Goal: Navigation & Orientation: Go to known website

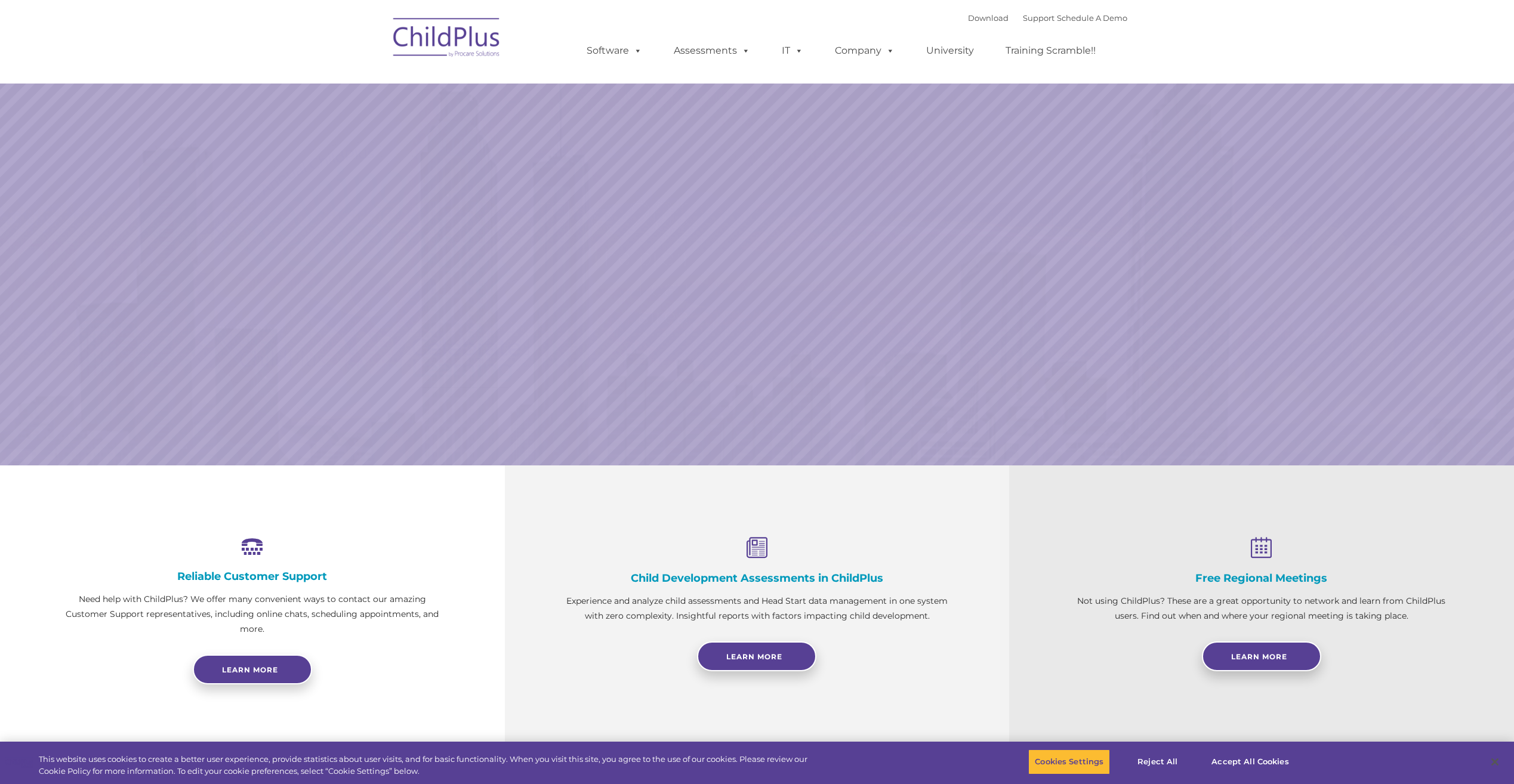
select select "MEDIUM"
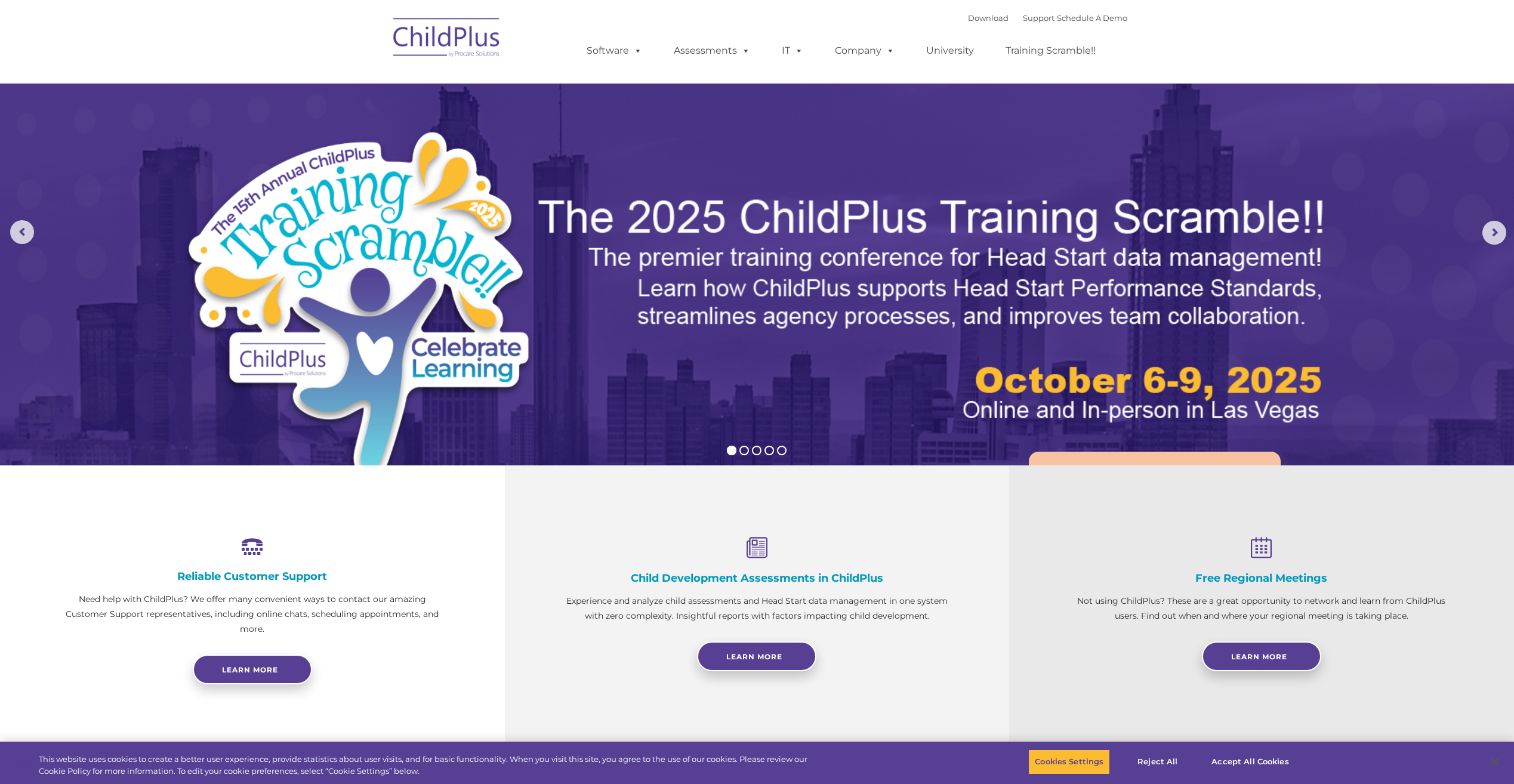
click at [410, 43] on img at bounding box center [446, 39] width 119 height 60
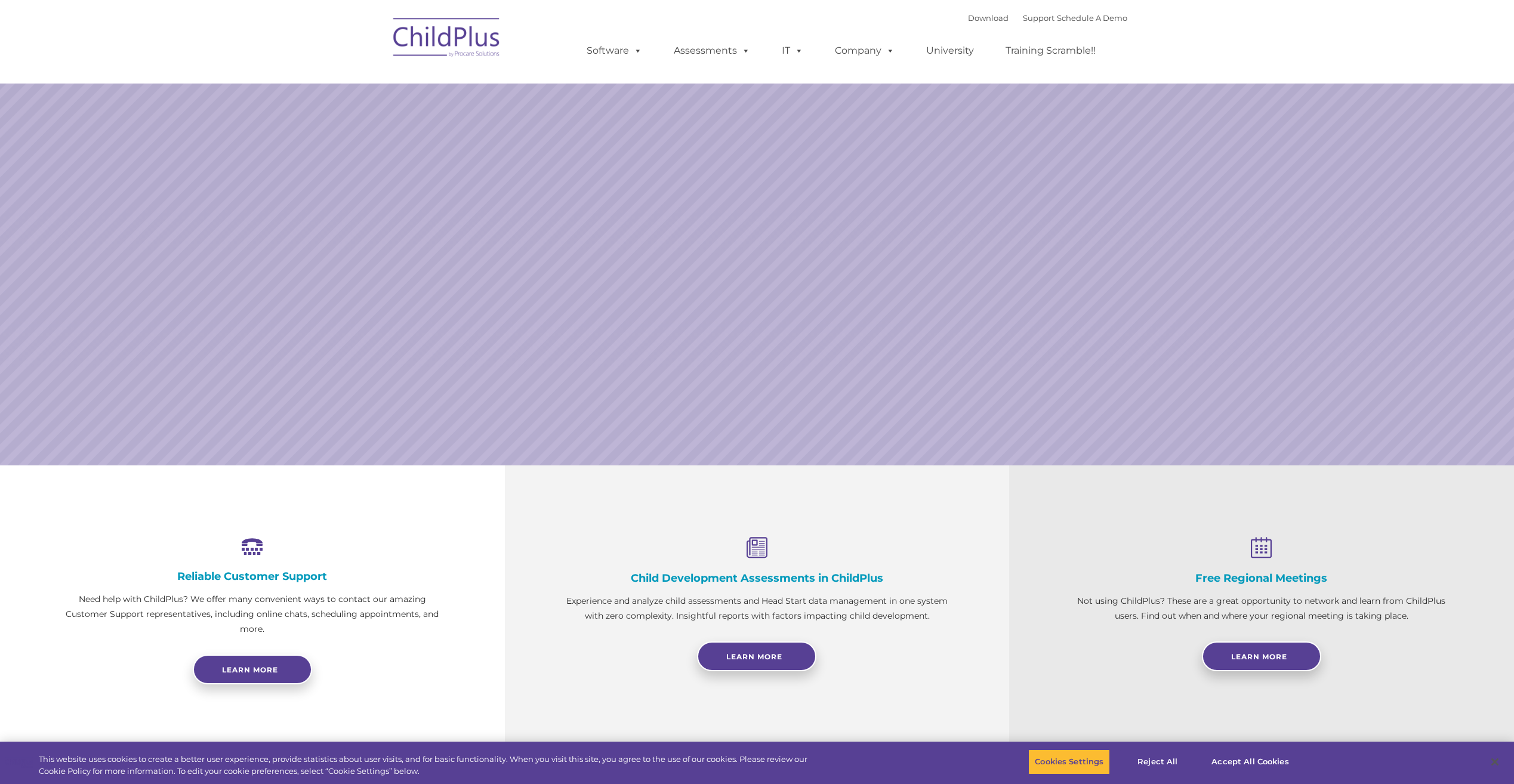
select select "MEDIUM"
